Goal: Transaction & Acquisition: Subscribe to service/newsletter

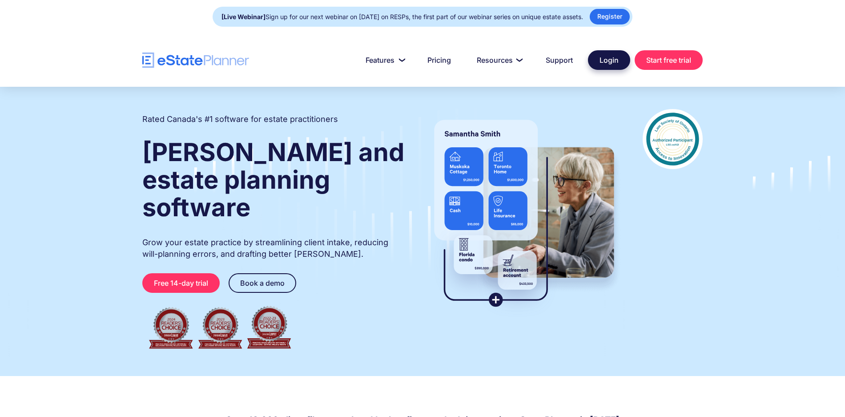
click at [600, 60] on link "Login" at bounding box center [609, 60] width 42 height 20
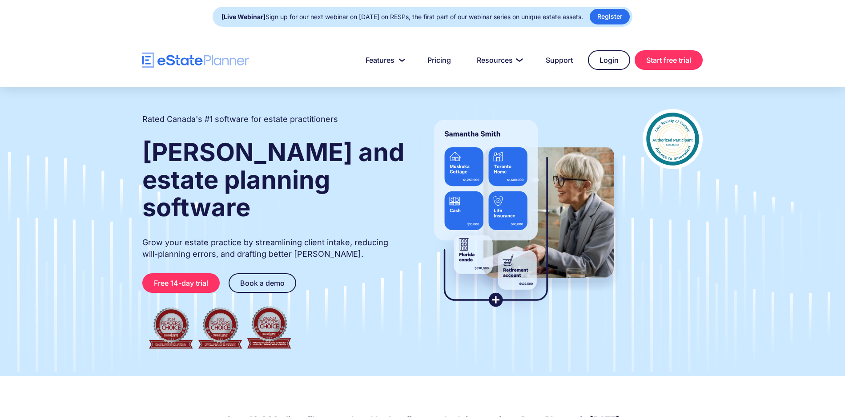
drag, startPoint x: 646, startPoint y: 61, endPoint x: 290, endPoint y: 1, distance: 361.1
click at [646, 61] on link "Start free trial" at bounding box center [668, 60] width 68 height 20
